Goal: Complete application form

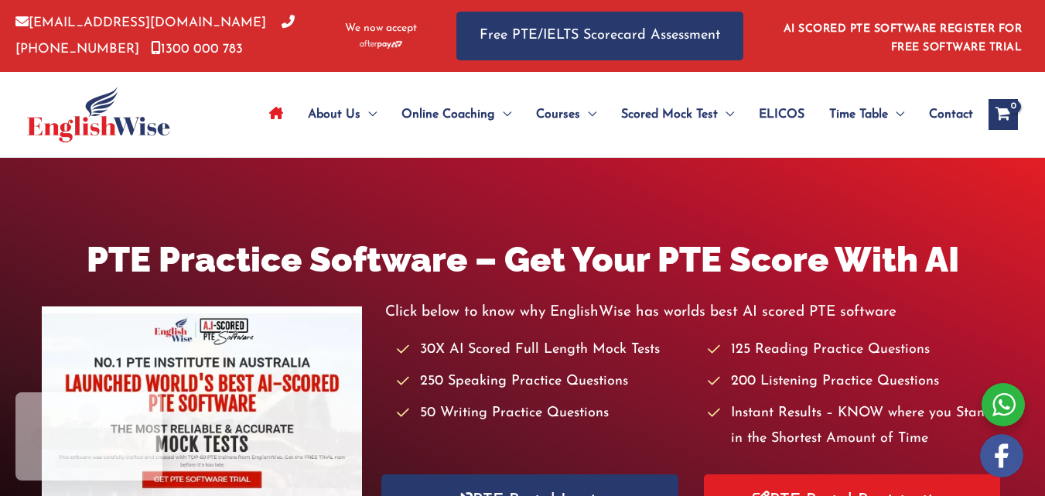
click at [949, 108] on span "Contact" at bounding box center [951, 114] width 44 height 54
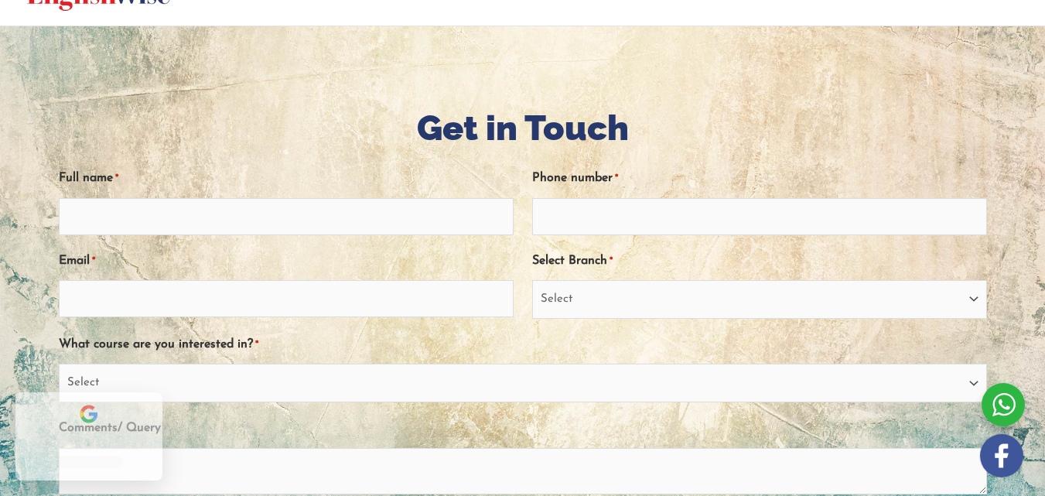
click at [207, 224] on input "Full name *" at bounding box center [286, 216] width 455 height 37
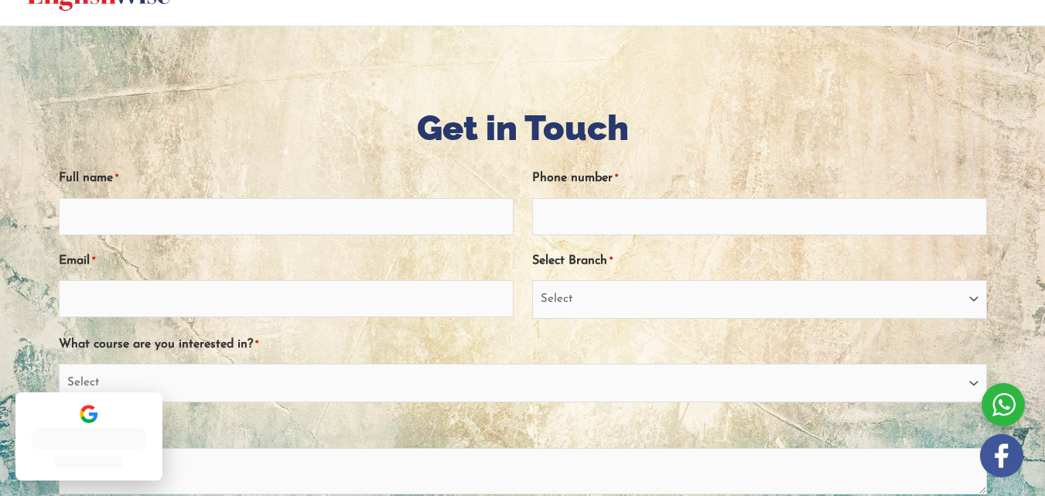
type input "Jennifer Sanor"
type input "06291352684"
type input "sanorhjennifer@gmail.com"
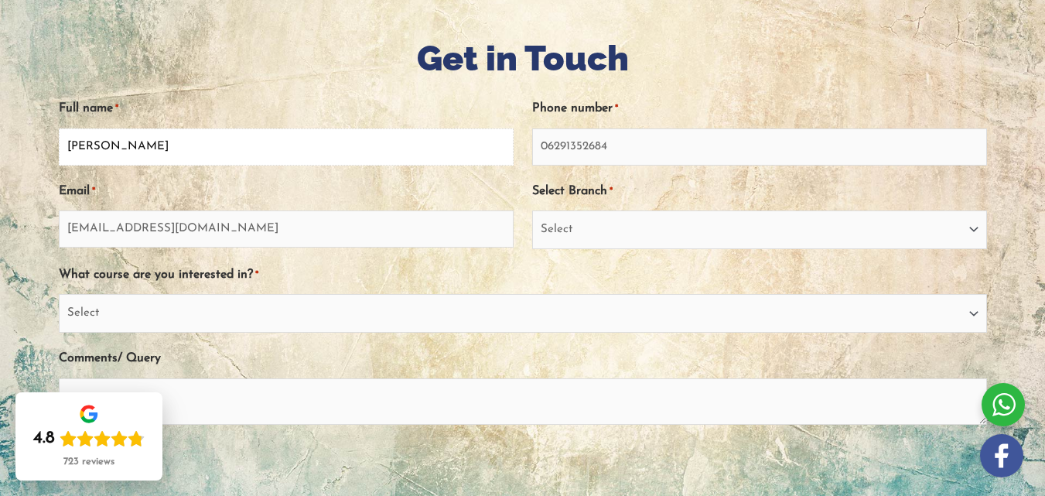
scroll to position [286, 0]
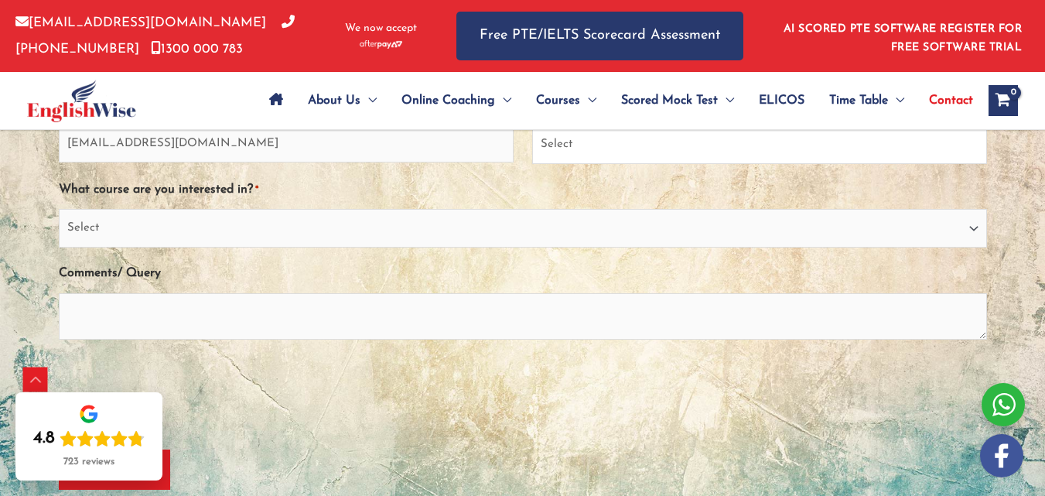
drag, startPoint x: 597, startPoint y: 144, endPoint x: 603, endPoint y: 152, distance: 10.5
click at [597, 144] on select "Select Sydney City Center Sydney Parramatta EnglishWise Global Brisbane Gold Co…" at bounding box center [759, 144] width 455 height 39
select select "Sydney Parramatta"
click at [532, 125] on select "Select Sydney City Center Sydney Parramatta EnglishWise Global Brisbane Gold Co…" at bounding box center [759, 144] width 455 height 39
click at [193, 224] on select "Select PTE NAATI IELTS OET General English" at bounding box center [523, 228] width 929 height 39
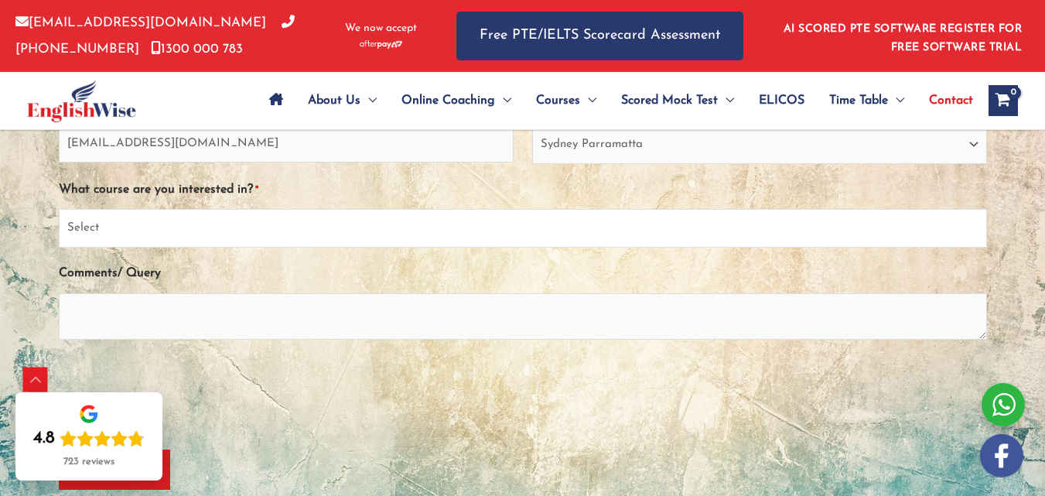
select select "NAATI"
click at [81, 209] on select "Select PTE NAATI IELTS OET General English" at bounding box center [523, 228] width 929 height 39
click at [153, 296] on textarea "Comments/ Query" at bounding box center [523, 316] width 929 height 46
paste textarea "Hi there, I hope you are doing well. I was going through your website & I perso…"
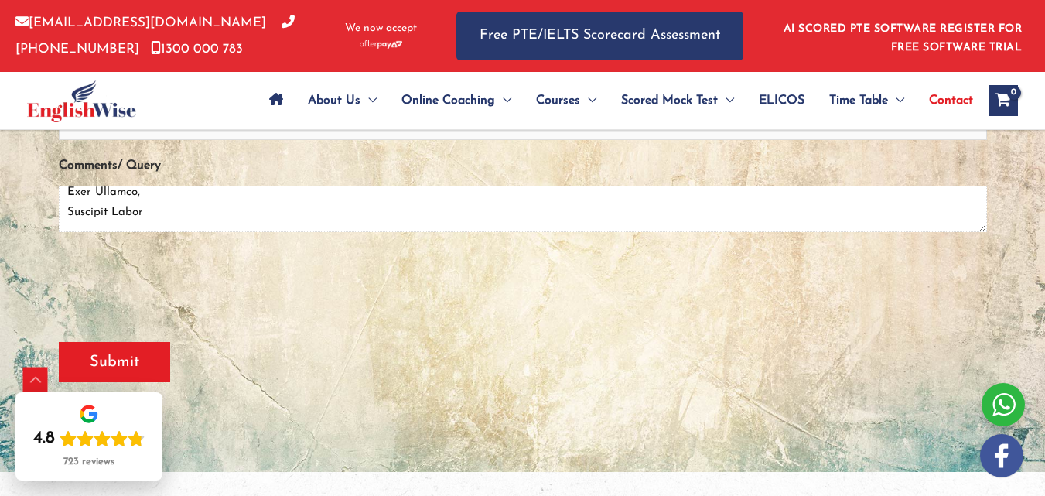
scroll to position [518, 0]
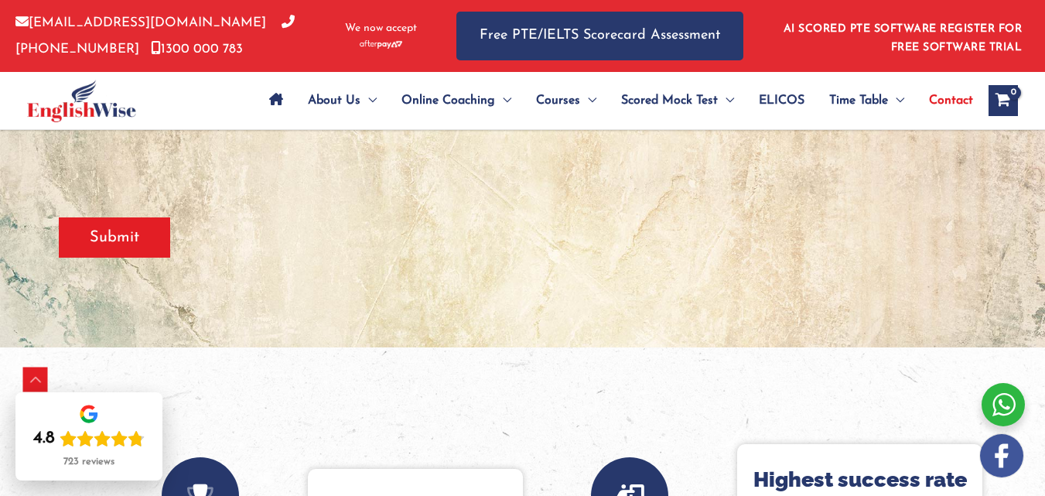
type textarea "Hi there, I hope you are doing well. I was going through your website & I perso…"
click at [145, 247] on input "Submit" at bounding box center [114, 237] width 111 height 40
